Goal: Check status: Check status

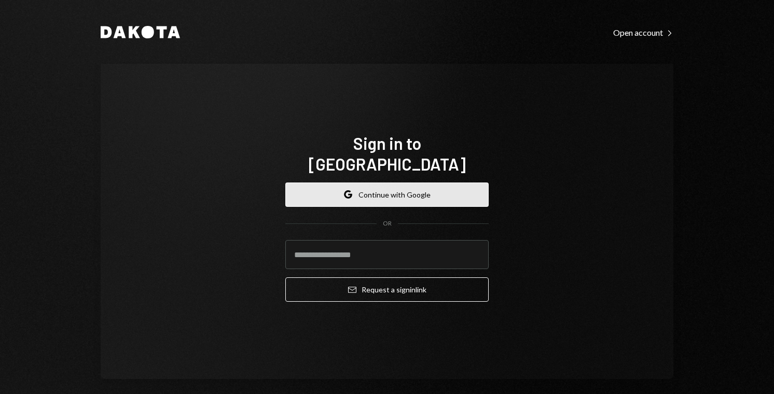
click at [388, 189] on button "Google Continue with Google" at bounding box center [386, 195] width 203 height 24
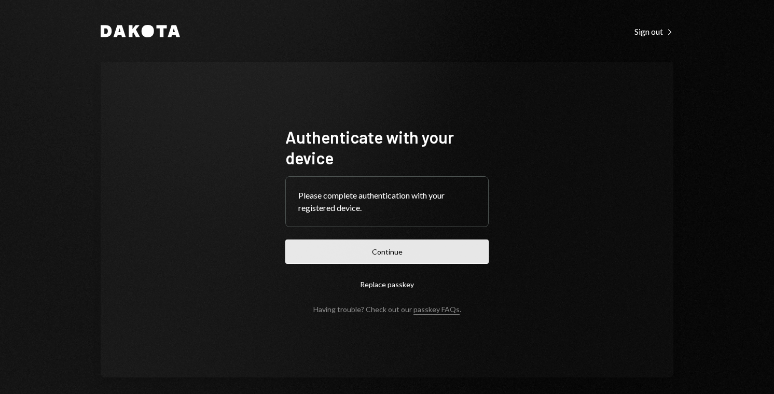
click at [401, 254] on button "Continue" at bounding box center [386, 252] width 203 height 24
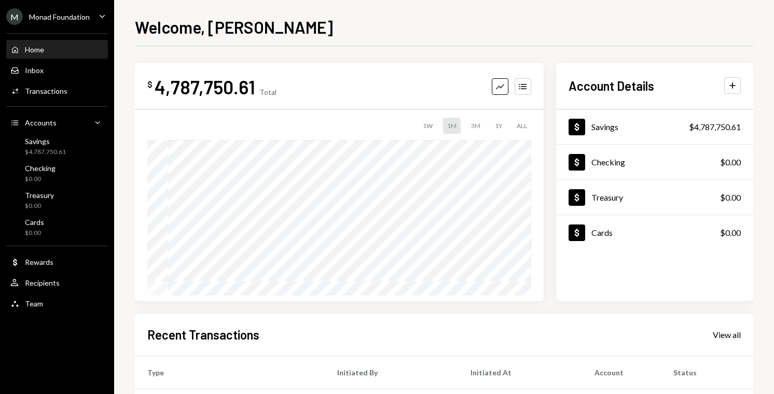
scroll to position [182, 0]
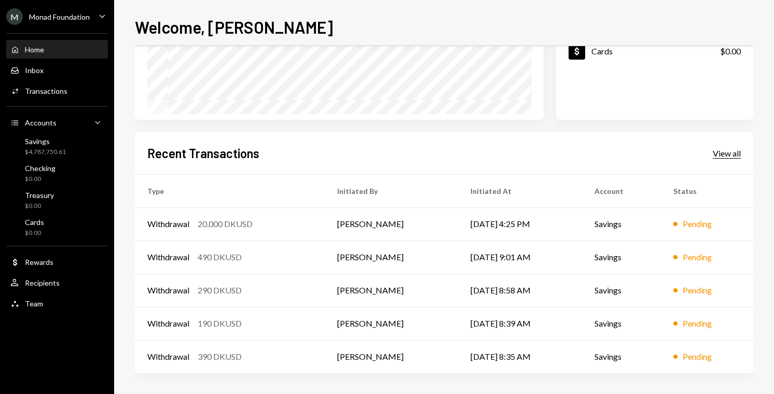
click at [732, 155] on div "View all" at bounding box center [727, 153] width 28 height 10
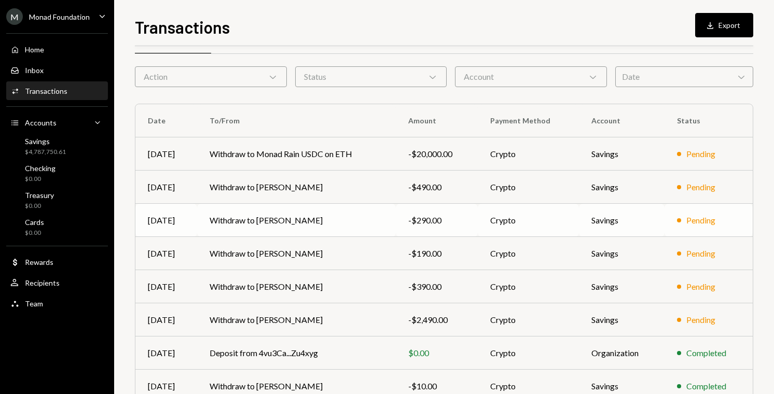
scroll to position [42, 0]
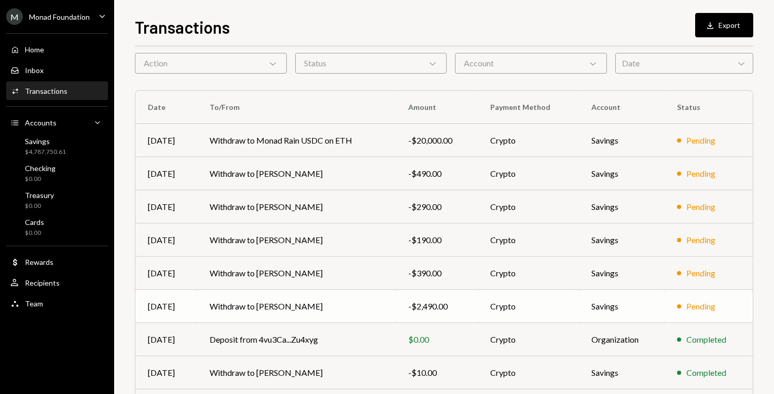
click at [332, 300] on td "Withdraw to [PERSON_NAME]" at bounding box center [296, 306] width 199 height 33
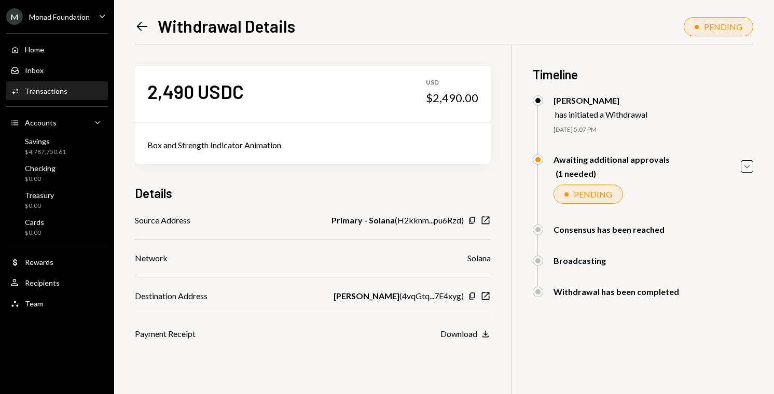
click at [744, 175] on div "Awaiting additional approvals (1 needed) Caret Down" at bounding box center [643, 167] width 221 height 24
click at [745, 172] on icon "Caret Down" at bounding box center [747, 166] width 11 height 11
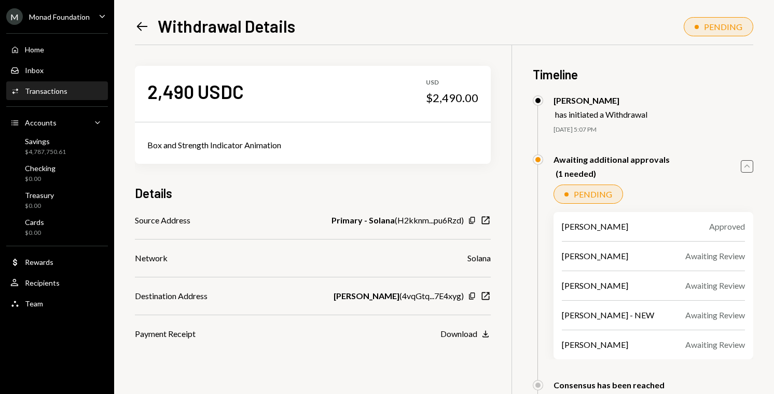
click at [140, 24] on icon "Left Arrow" at bounding box center [142, 26] width 15 height 15
